Goal: Information Seeking & Learning: Learn about a topic

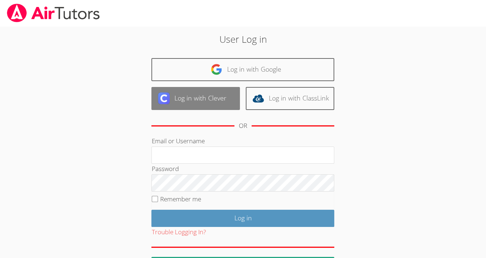
click at [181, 97] on link "Log in with Clever" at bounding box center [196, 98] width 89 height 23
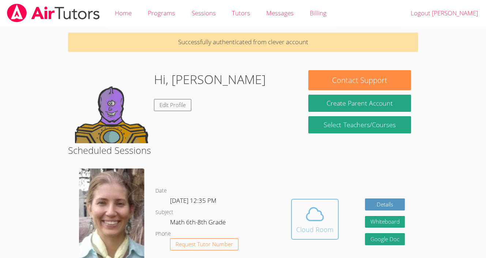
click at [316, 209] on icon at bounding box center [315, 214] width 17 height 13
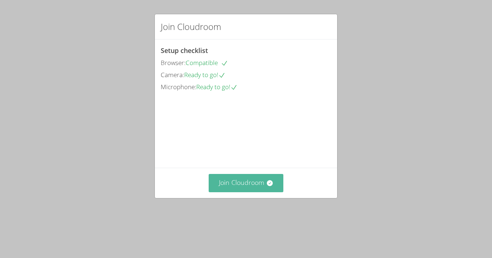
click at [266, 187] on icon at bounding box center [269, 183] width 7 height 7
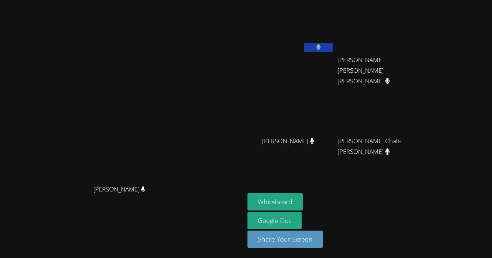
click at [425, 115] on video at bounding box center [380, 108] width 87 height 49
click at [425, 112] on video at bounding box center [380, 108] width 87 height 49
click at [333, 49] on button at bounding box center [318, 47] width 29 height 9
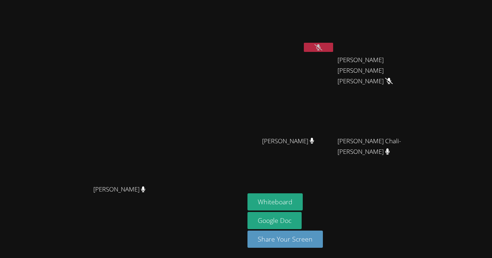
click at [322, 49] on icon at bounding box center [318, 47] width 8 height 6
click at [333, 49] on button at bounding box center [318, 47] width 29 height 9
click at [303, 205] on button "Whiteboard" at bounding box center [274, 202] width 55 height 17
click at [322, 46] on icon at bounding box center [318, 47] width 8 height 6
click at [333, 49] on button at bounding box center [318, 47] width 29 height 9
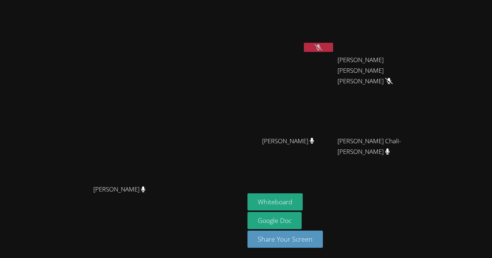
click at [322, 44] on icon at bounding box center [318, 47] width 8 height 6
click at [333, 45] on button at bounding box center [318, 47] width 29 height 9
click at [322, 46] on icon at bounding box center [318, 47] width 8 height 6
click at [390, 78] on icon at bounding box center [387, 81] width 5 height 6
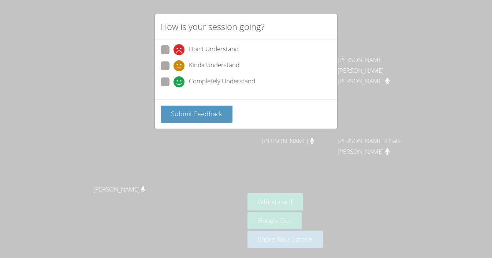
click at [188, 79] on div "Completely Understand" at bounding box center [214, 81] width 82 height 11
click at [180, 79] on input "Completely Understand" at bounding box center [176, 81] width 6 height 6
radio input "true"
click at [199, 118] on button "Submit Feedback" at bounding box center [197, 114] width 72 height 17
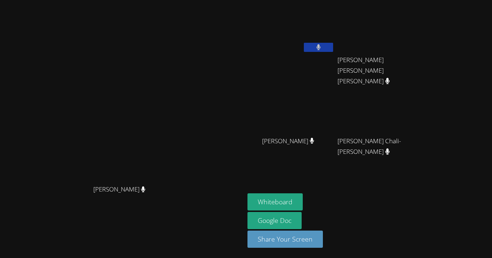
click at [333, 46] on button at bounding box center [318, 47] width 29 height 9
drag, startPoint x: 393, startPoint y: 46, endPoint x: 326, endPoint y: -32, distance: 102.8
click at [326, 0] on html "Diana Andrade Diana Andrade Carlos Garcia Rafael Ramos Gomes Aguiar Rafael Ramo…" at bounding box center [246, 129] width 492 height 258
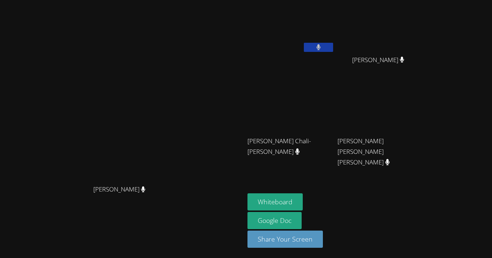
click at [425, 162] on div "Rafael Ramos Gomes Aguiar" at bounding box center [380, 147] width 87 height 29
